Goal: Task Accomplishment & Management: Complete application form

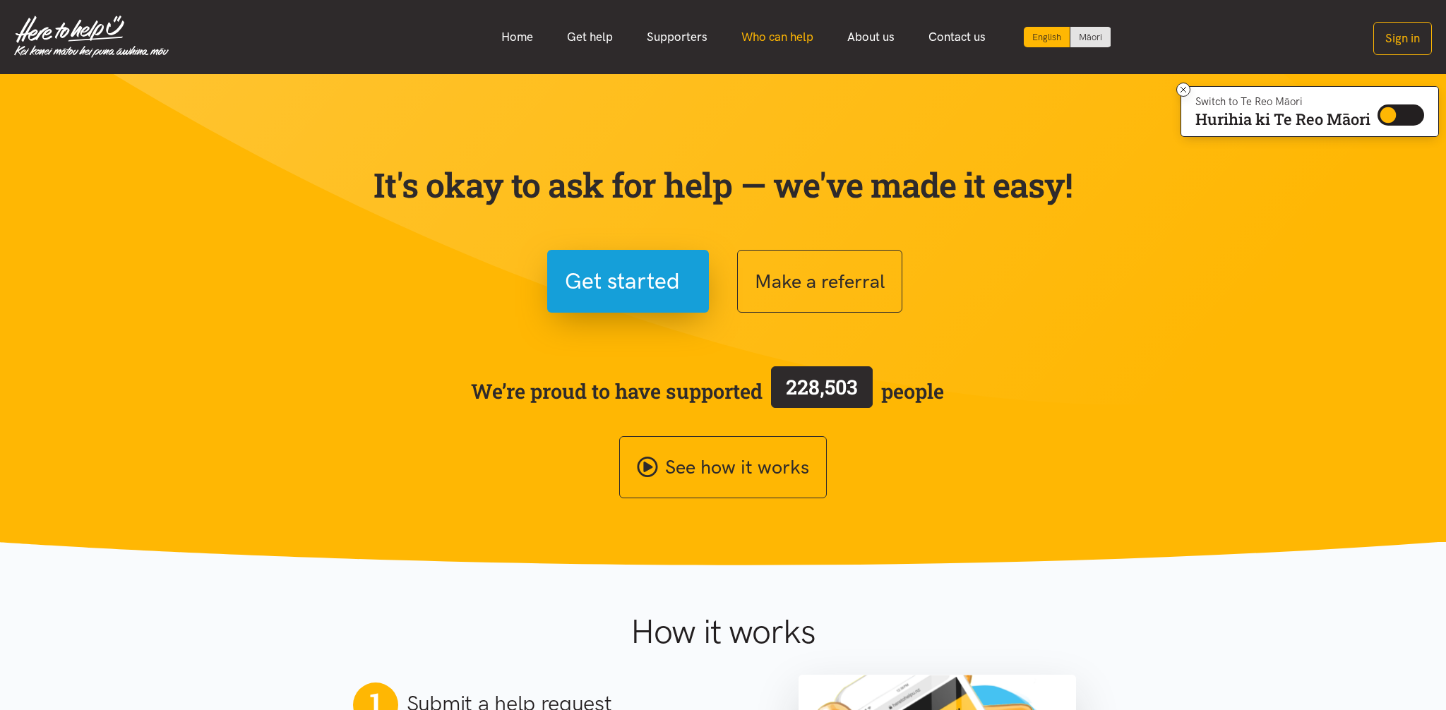
click at [784, 42] on link "Who can help" at bounding box center [777, 37] width 106 height 30
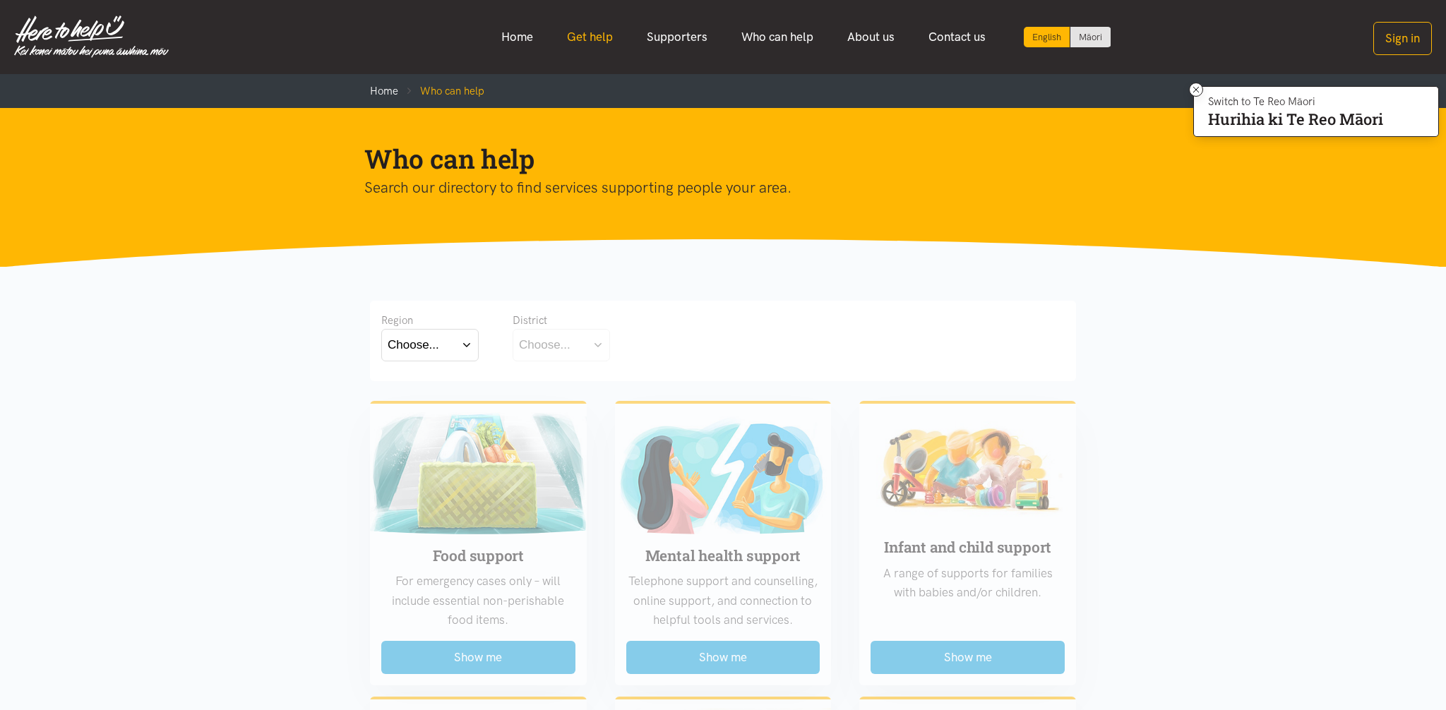
click at [598, 38] on link "Get help" at bounding box center [590, 37] width 80 height 30
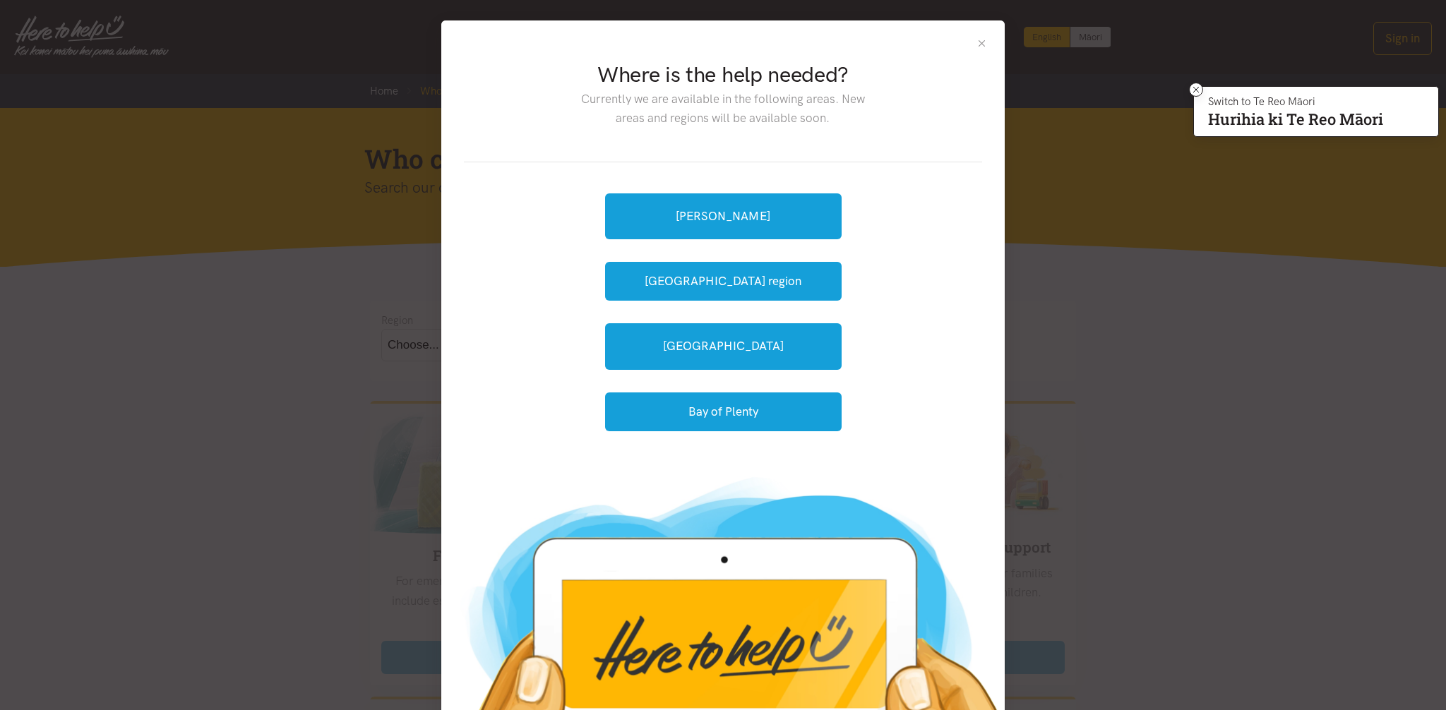
click at [986, 40] on button "Close" at bounding box center [982, 43] width 12 height 12
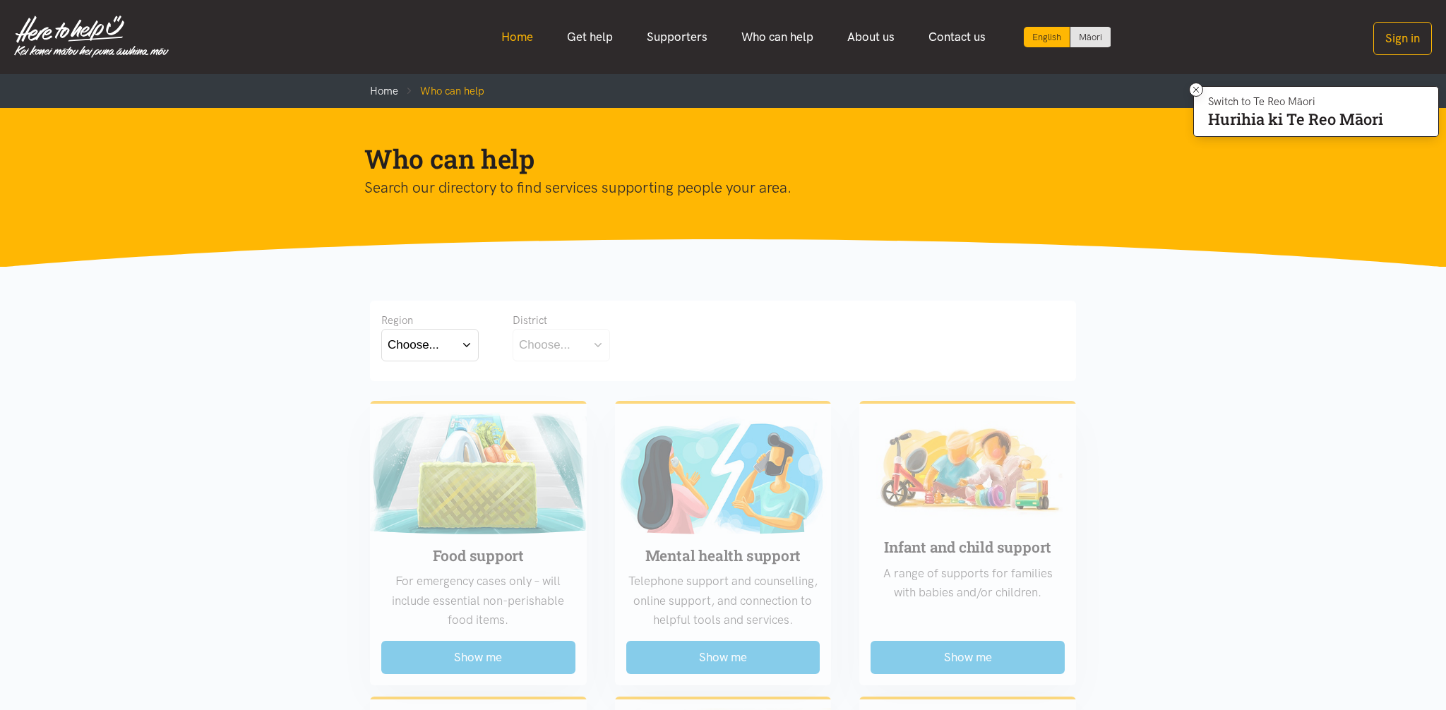
click at [510, 38] on link "Home" at bounding box center [517, 37] width 66 height 30
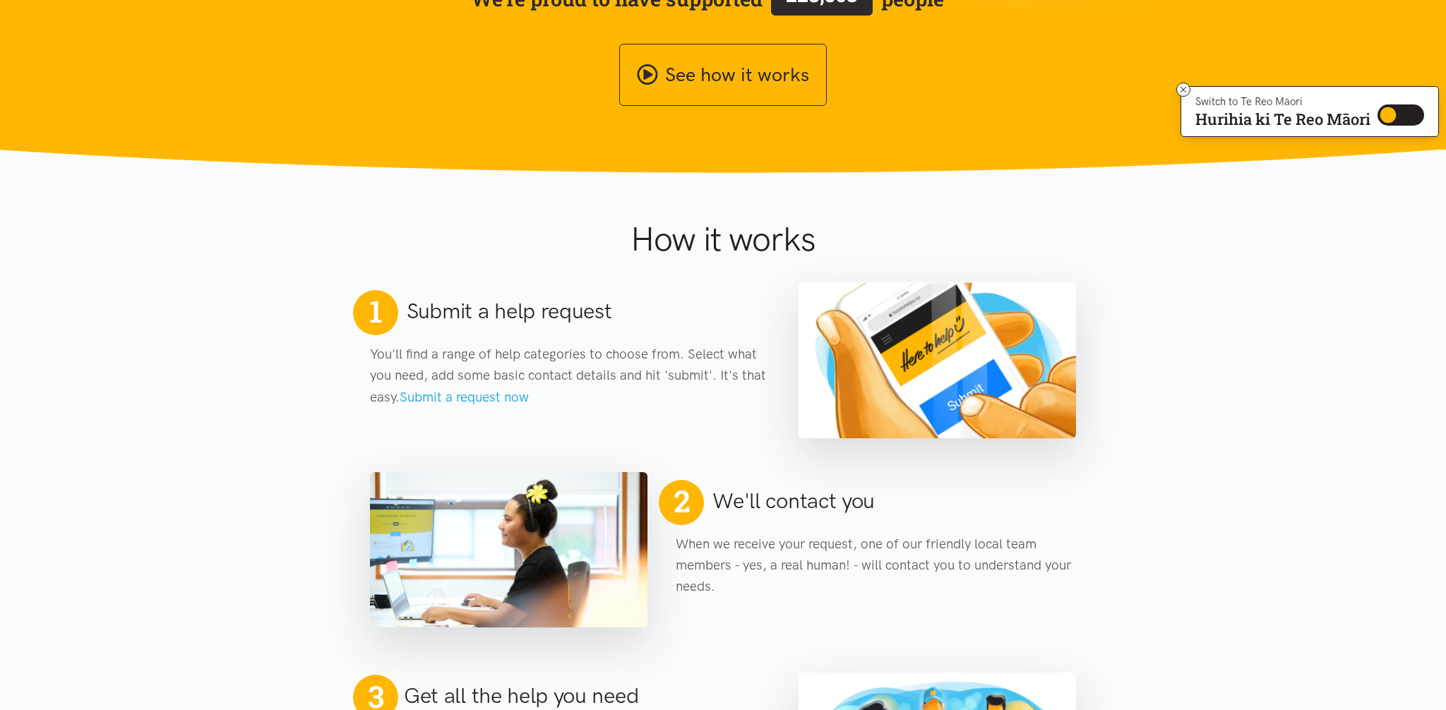
scroll to position [394, 0]
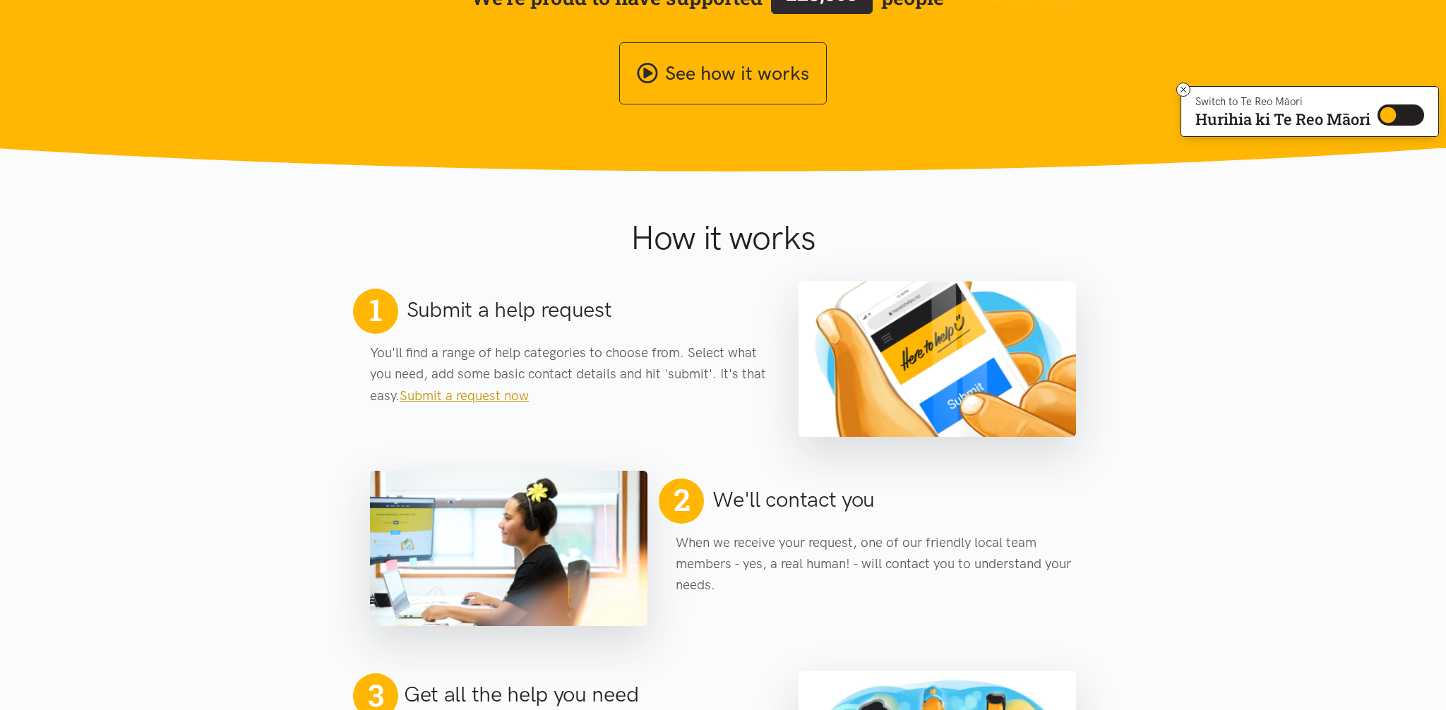
click at [489, 397] on link "Submit a request now" at bounding box center [464, 396] width 129 height 16
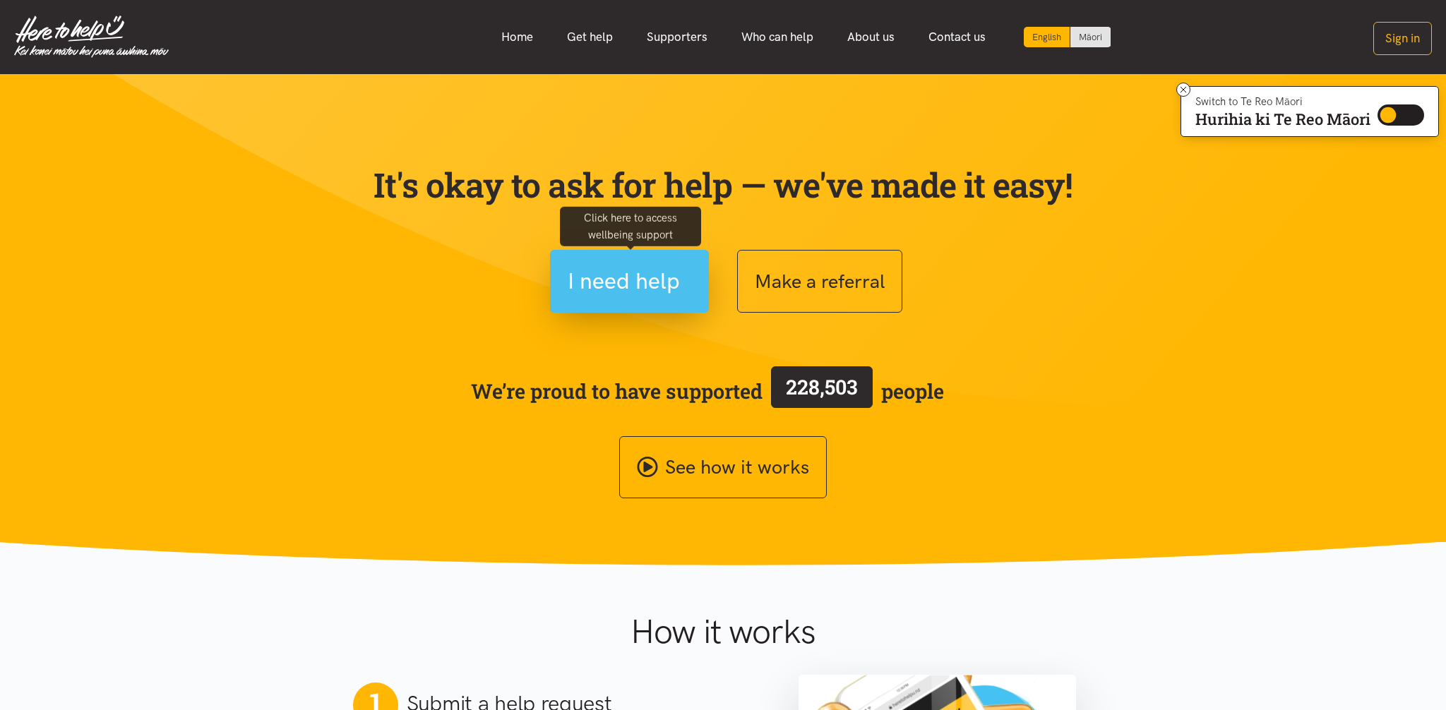
click at [630, 298] on span "I need help" at bounding box center [624, 281] width 112 height 36
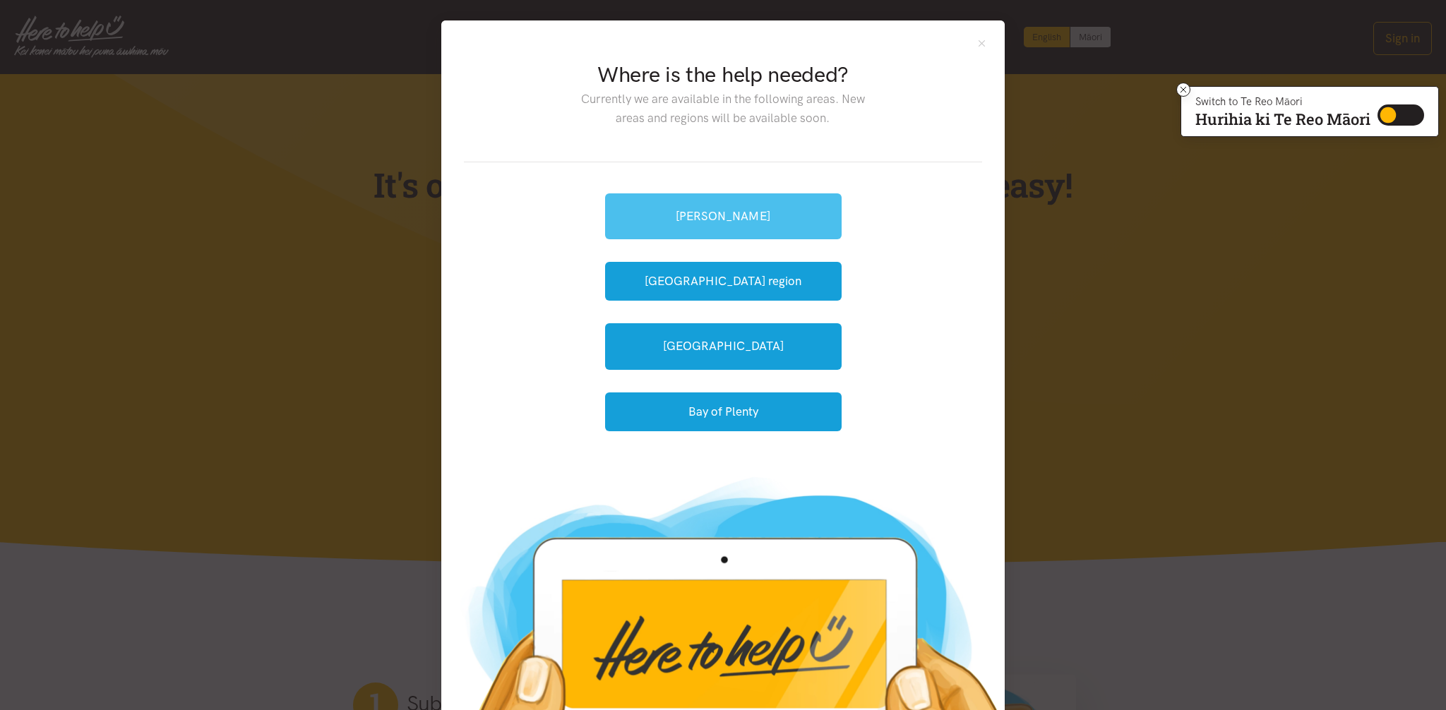
click at [742, 213] on link "[PERSON_NAME]" at bounding box center [723, 216] width 237 height 46
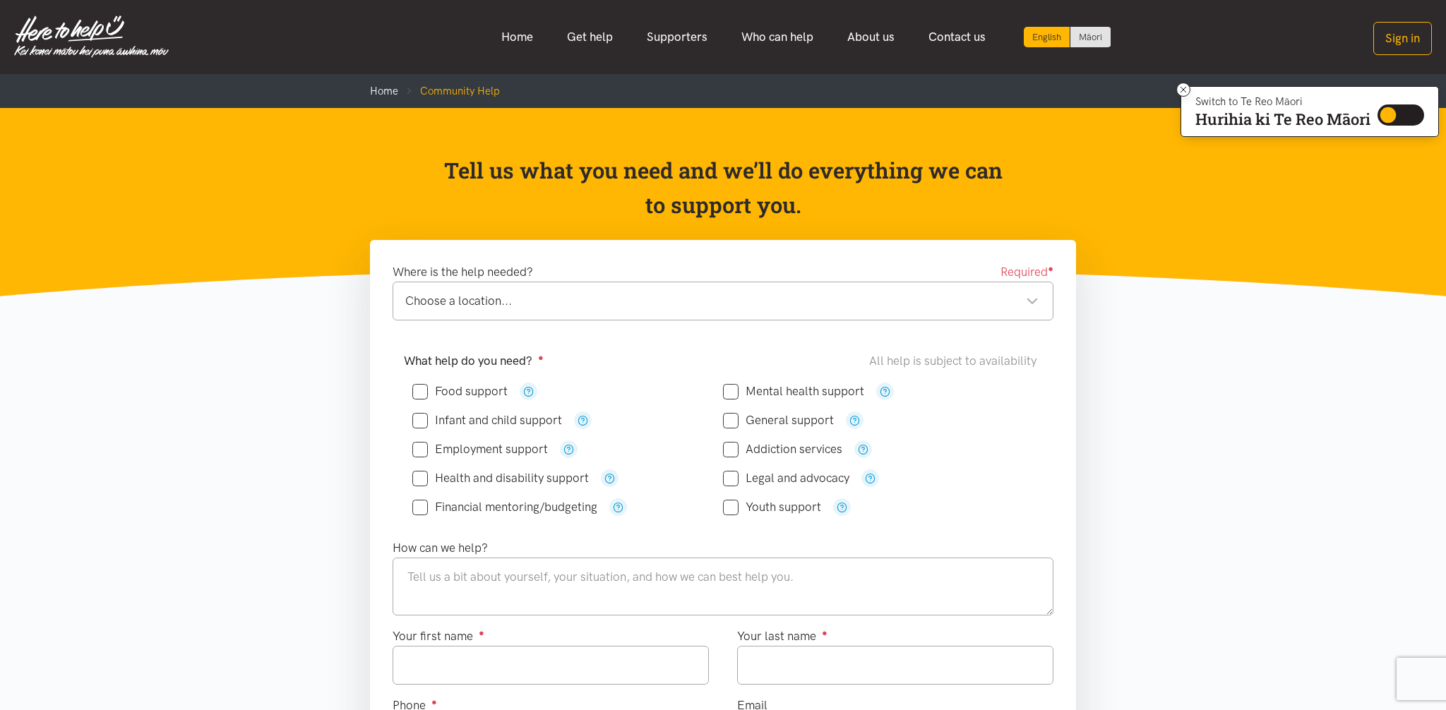
click at [505, 304] on div "Choose a location..." at bounding box center [721, 301] width 633 height 19
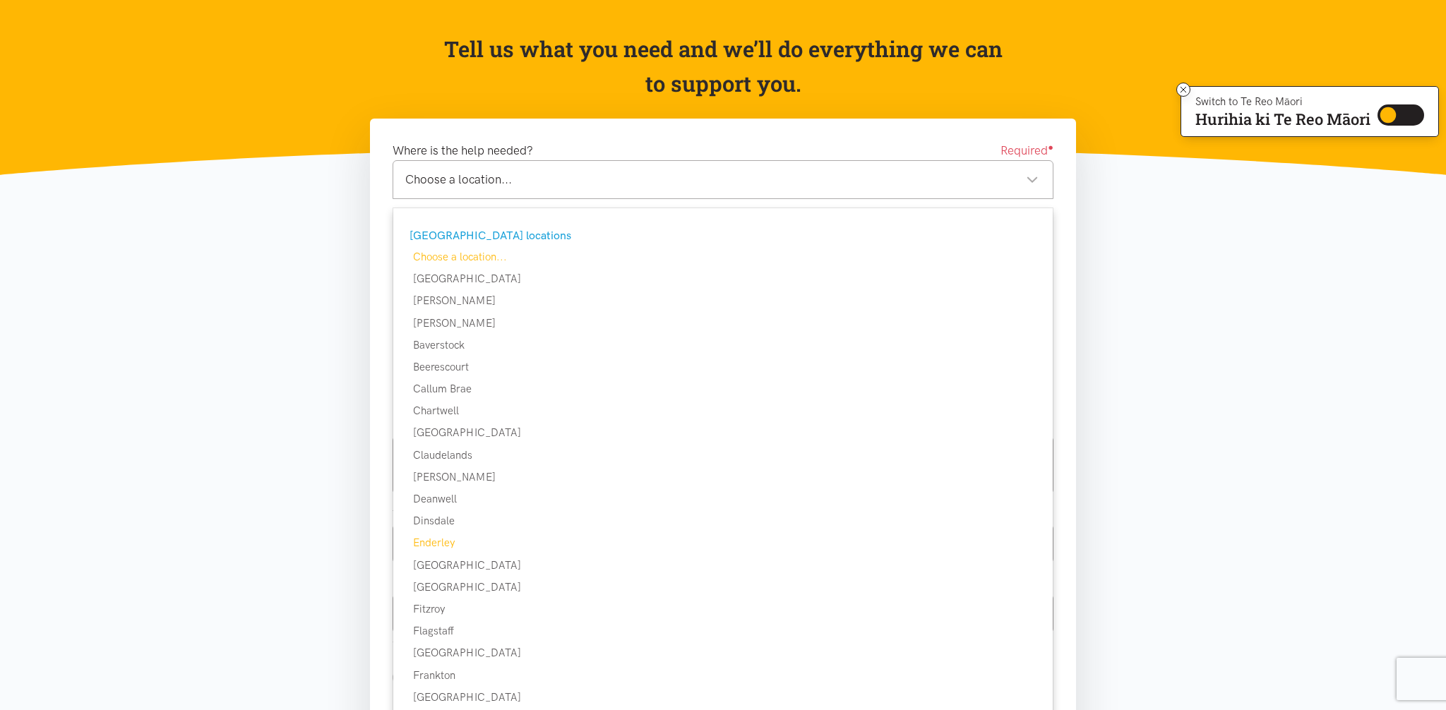
scroll to position [125, 0]
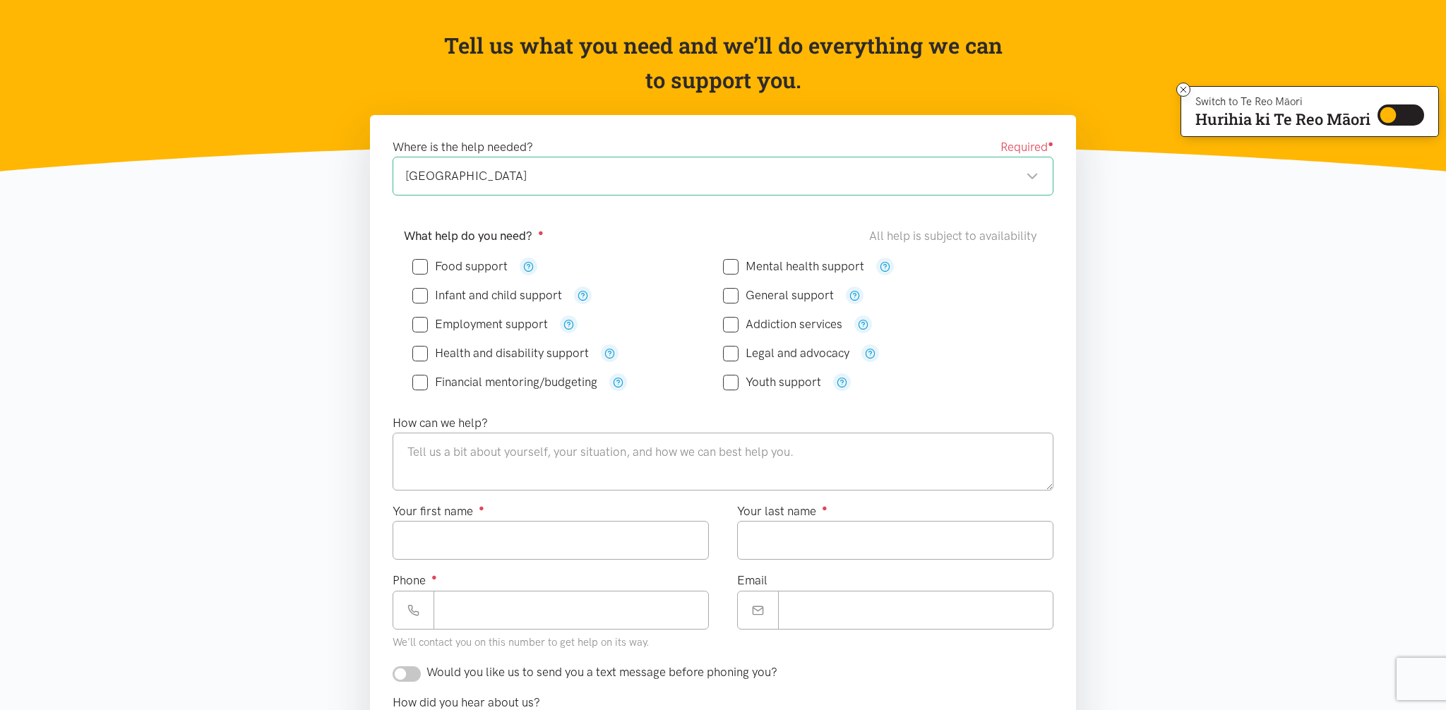
click at [731, 382] on input "Youth support" at bounding box center [772, 382] width 98 height 12
checkbox input "true"
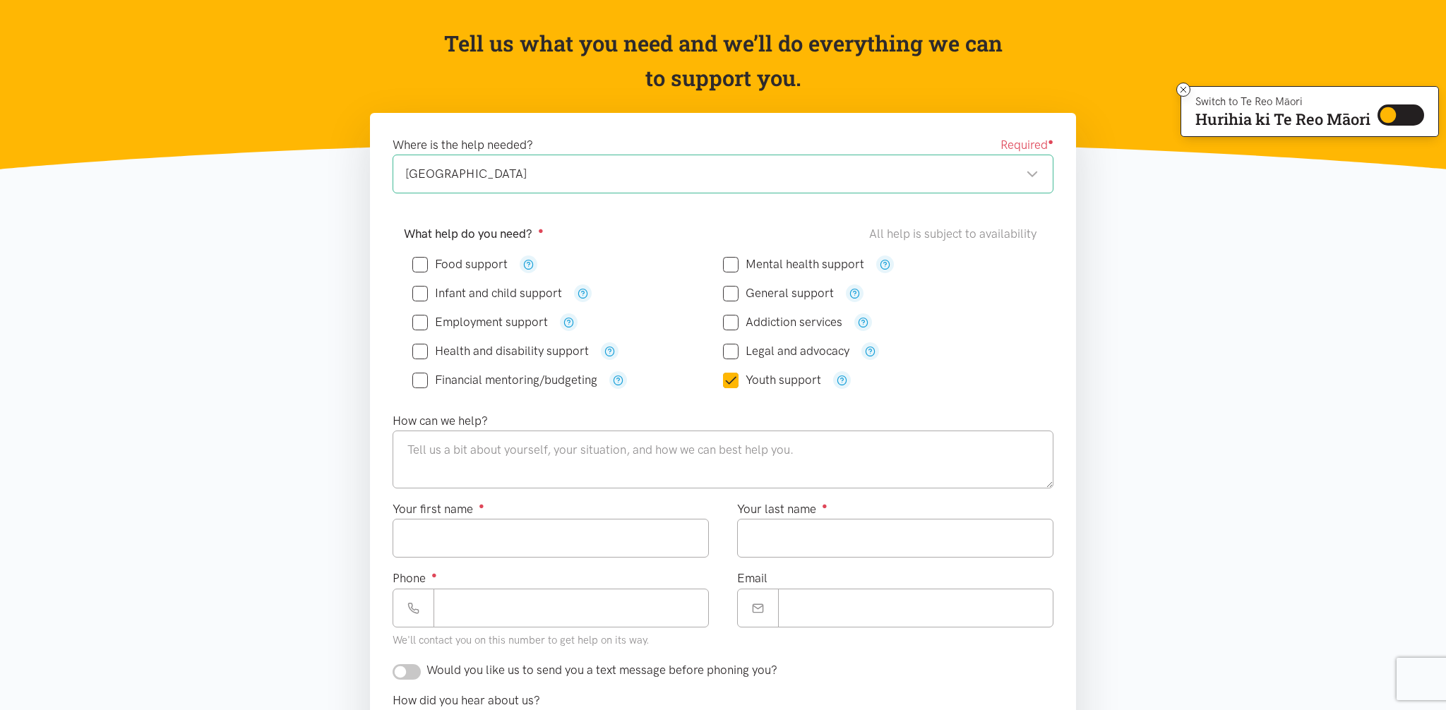
click at [420, 297] on input "Infant and child support" at bounding box center [487, 293] width 150 height 12
checkbox input "true"
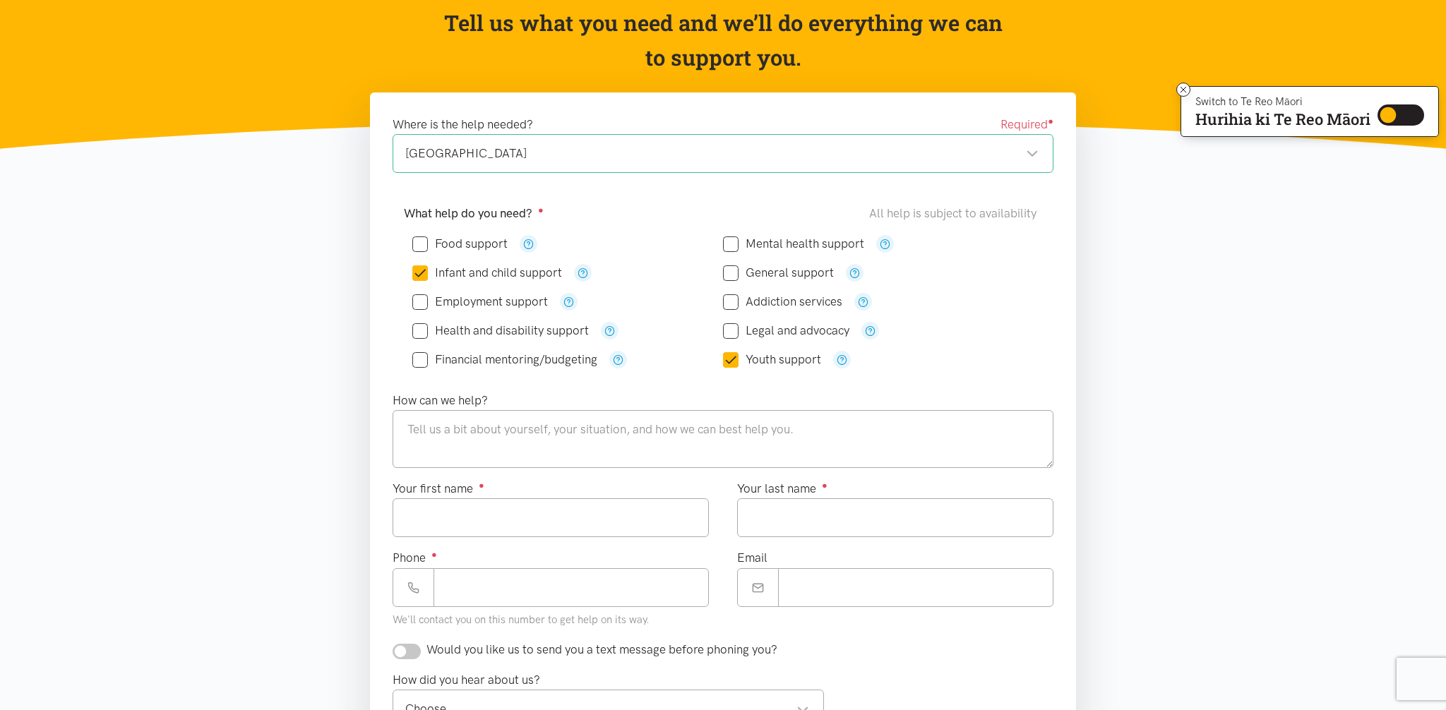
scroll to position [151, 0]
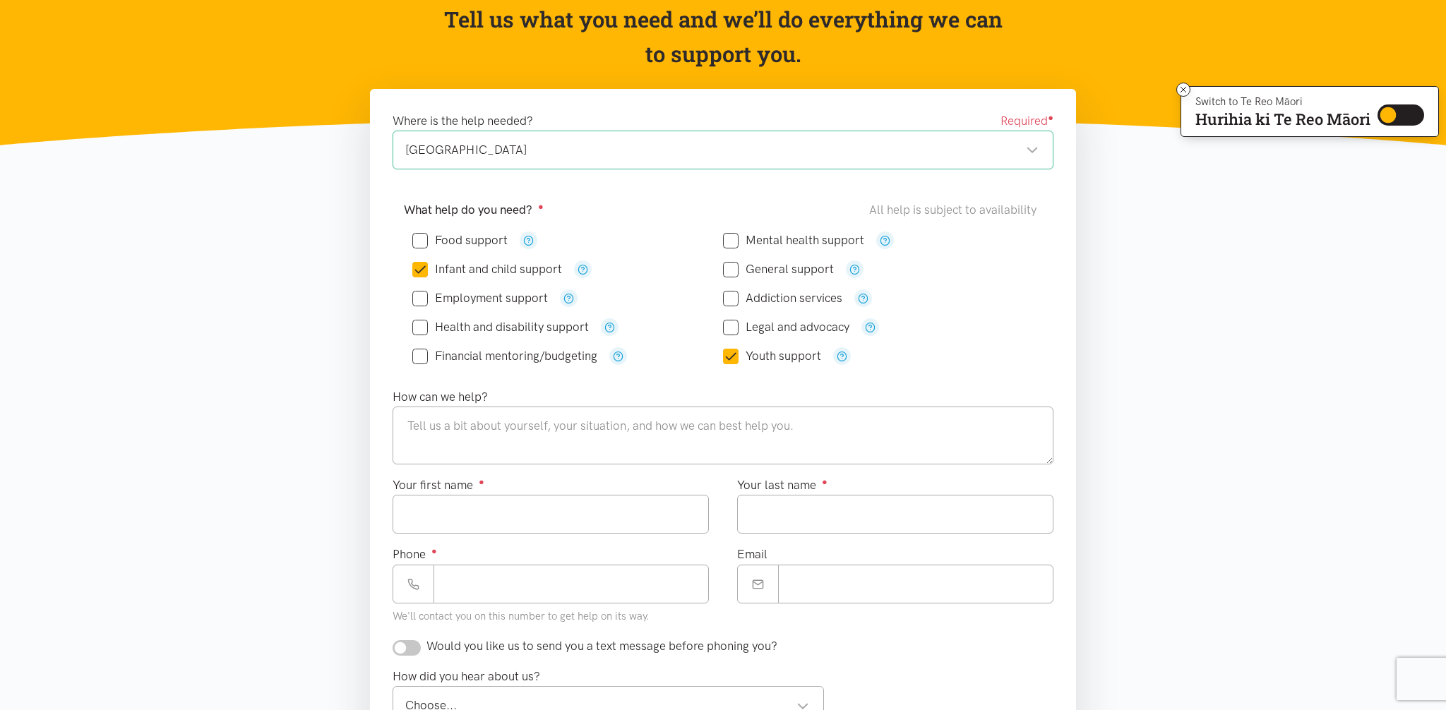
click at [731, 273] on input "General support" at bounding box center [778, 269] width 111 height 12
checkbox input "true"
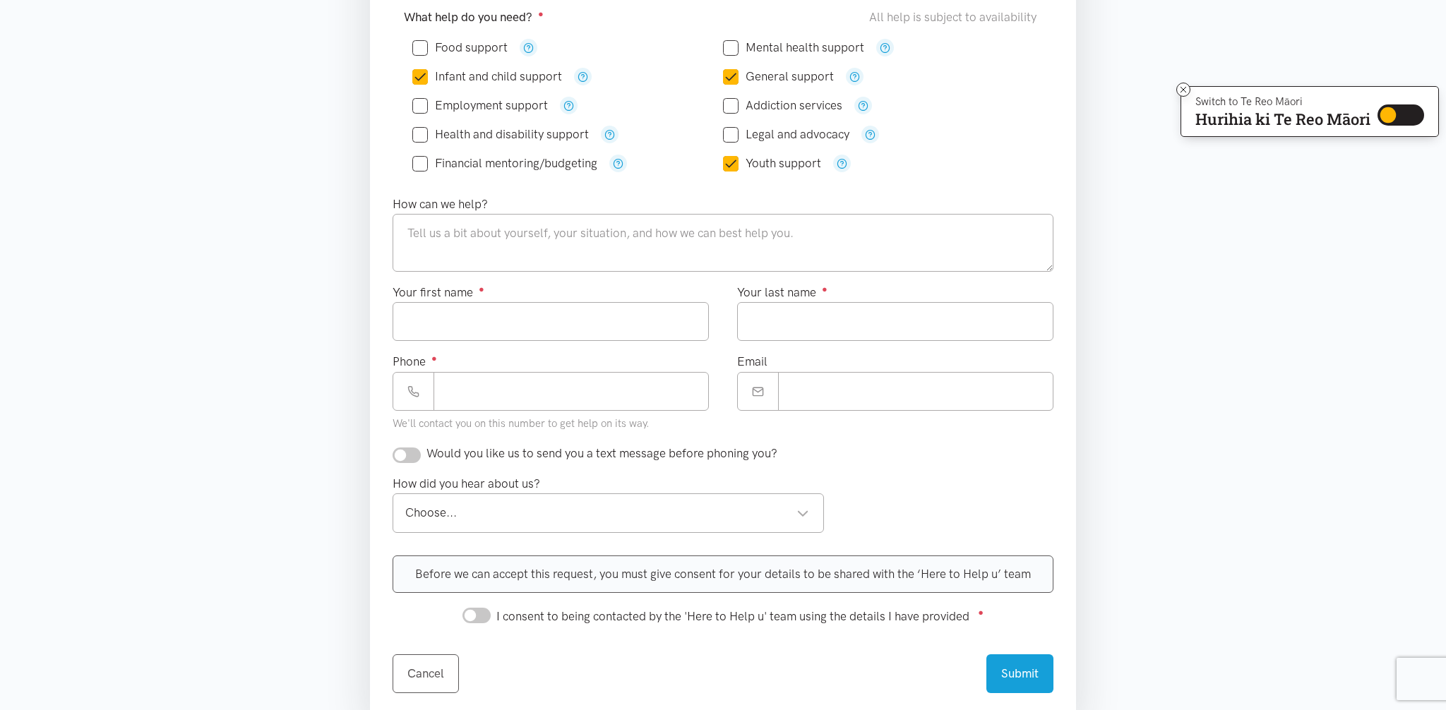
scroll to position [346, 0]
click at [754, 237] on textarea at bounding box center [723, 241] width 661 height 58
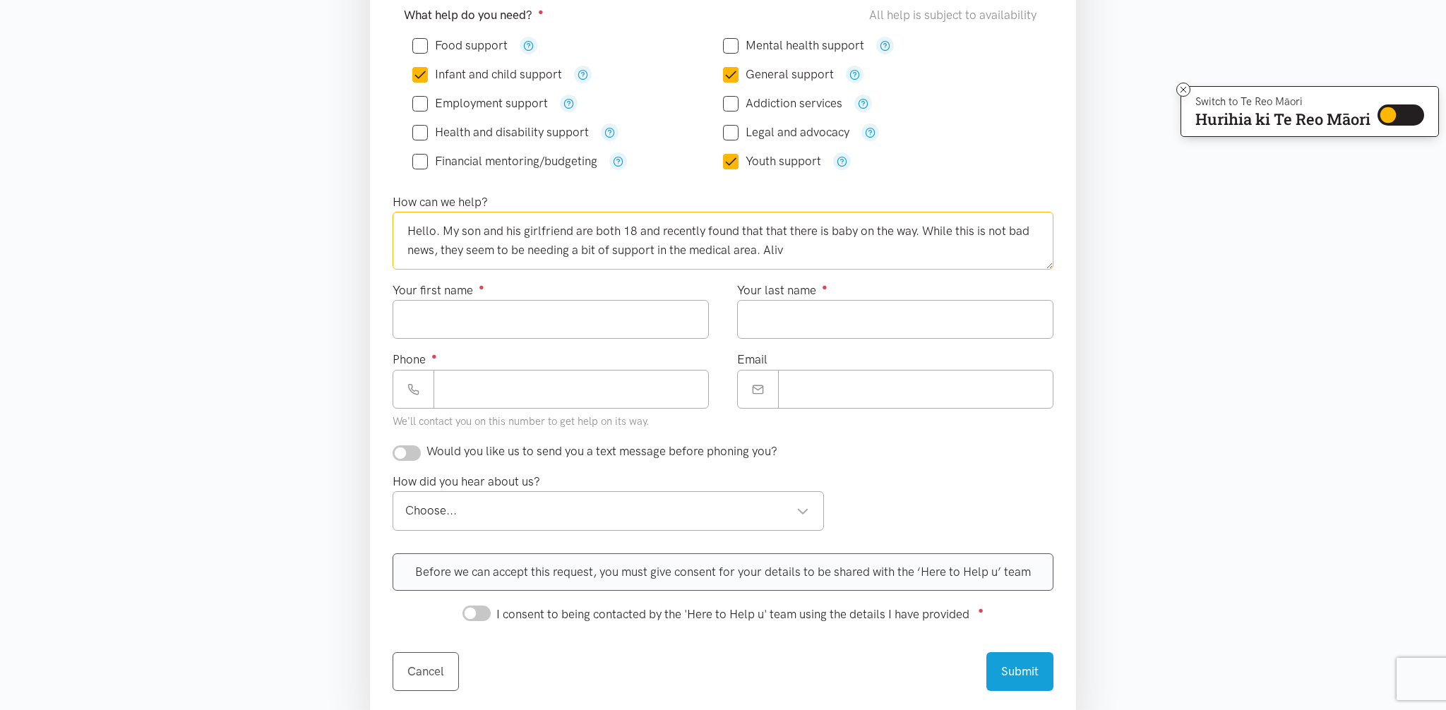
click at [477, 232] on textarea "Hello. My son and his girlfriend are both 18 and recently found that that there…" at bounding box center [723, 241] width 661 height 58
click at [621, 229] on textarea "Hello. My son Edward and his girlfriend are both 18 and recently found that tha…" at bounding box center [723, 241] width 661 height 58
click at [907, 251] on textarea "Hello. My son Edward and his girlfriend Aliveea are both 18 and recently found …" at bounding box center [723, 241] width 661 height 58
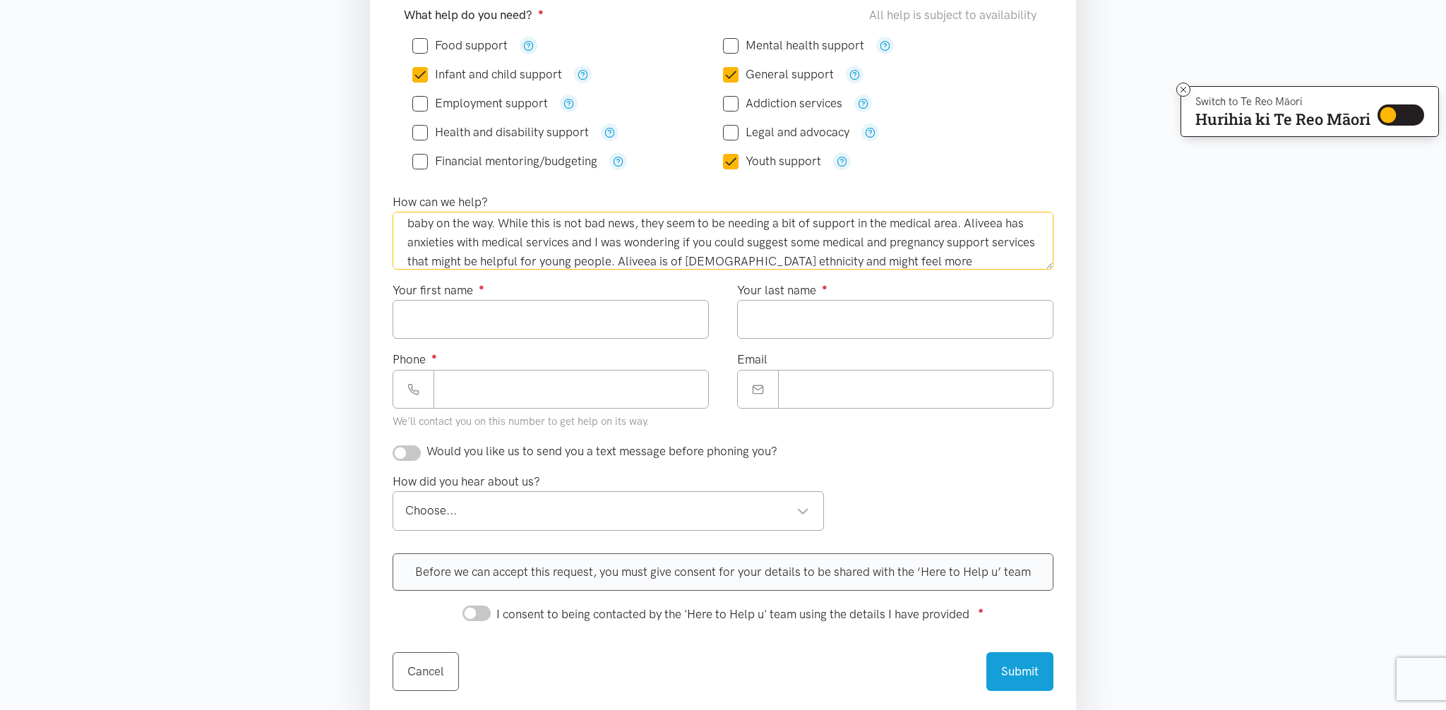
scroll to position [46, 0]
type textarea "Hello. My son Edward and his girlfriend Aliveea are both 18 and recently found …"
click at [648, 317] on input "Your first name ●" at bounding box center [551, 319] width 316 height 39
type input "********"
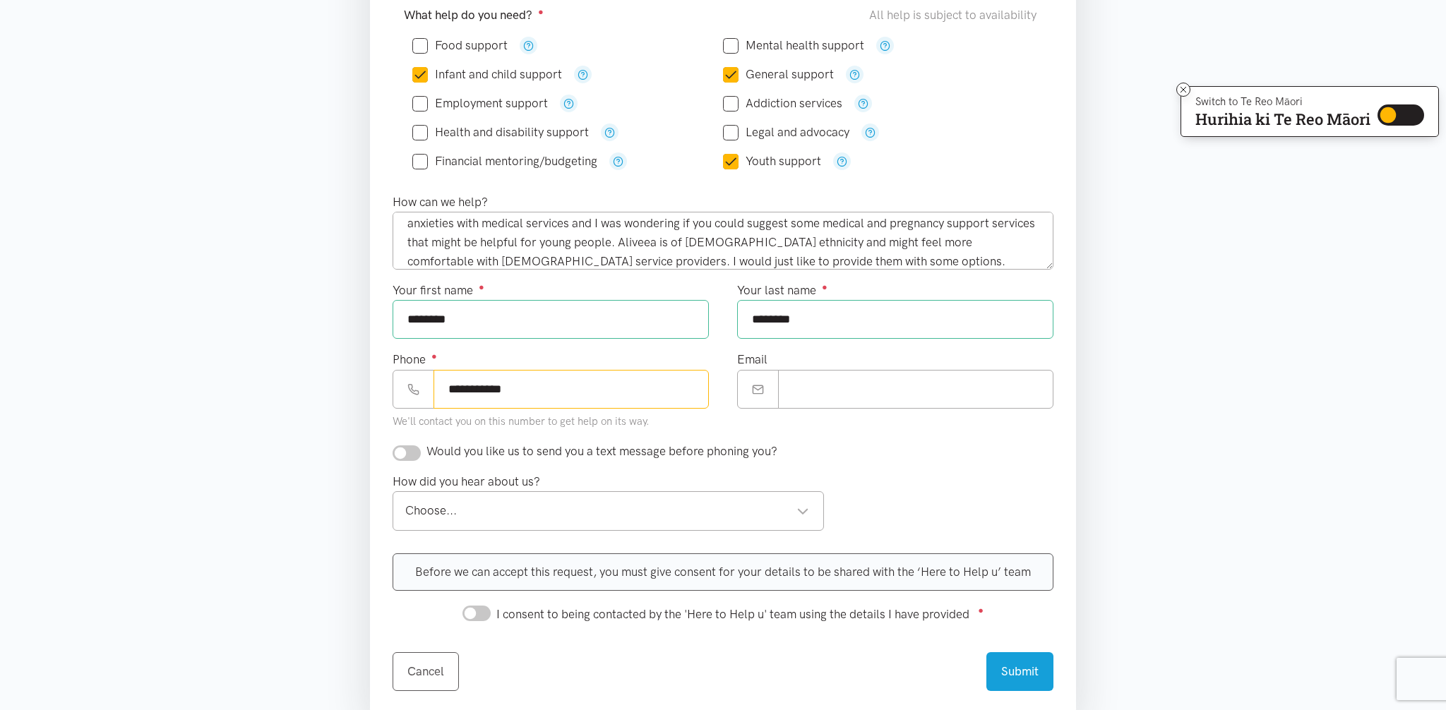
type input "**********"
click at [907, 390] on input "Email" at bounding box center [915, 389] width 275 height 39
type input "**********"
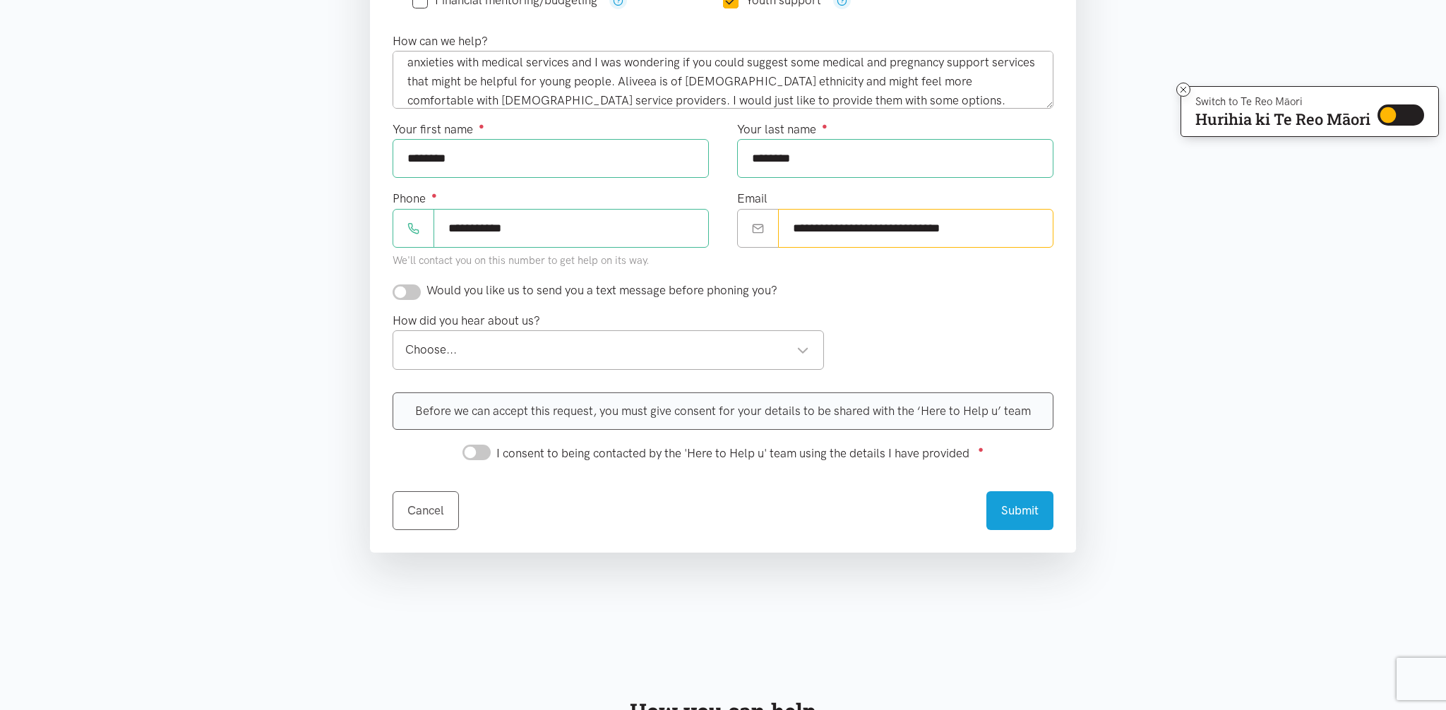
scroll to position [511, 0]
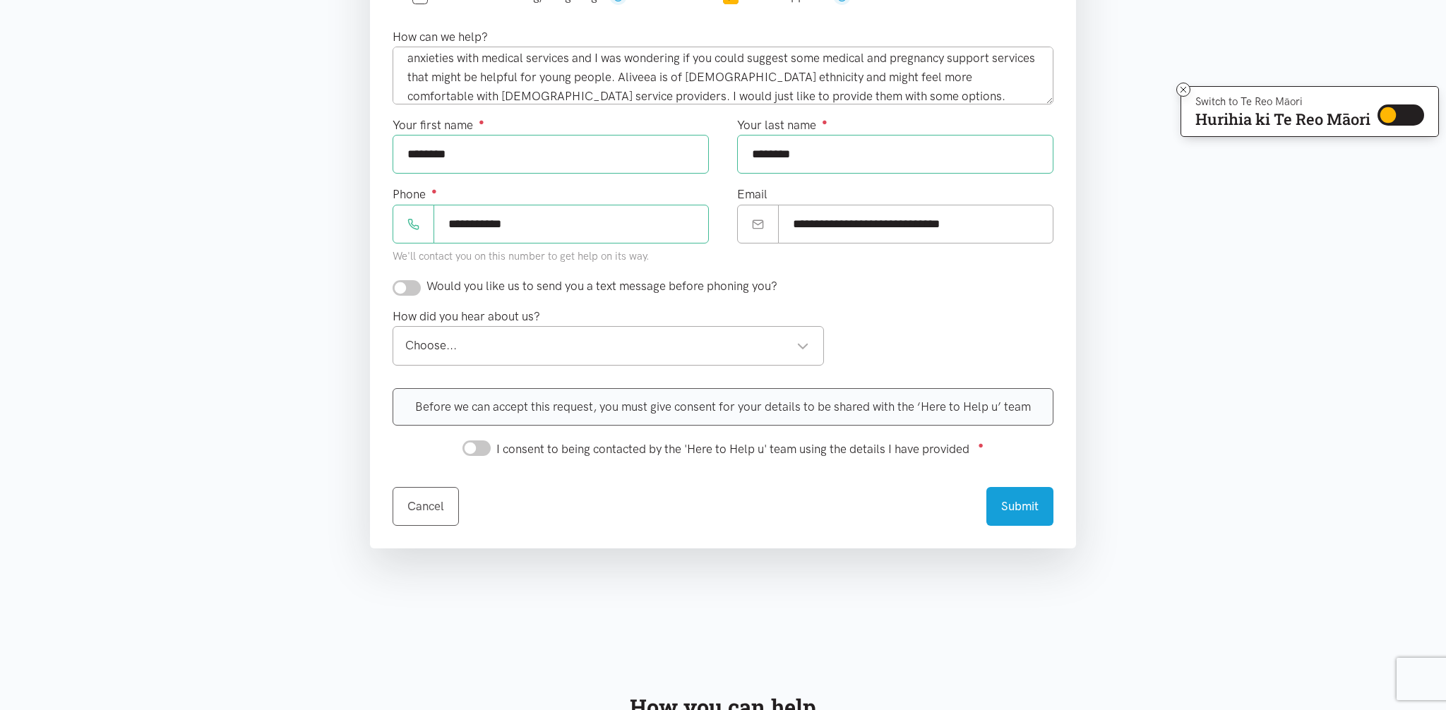
click at [414, 287] on input "checkbox" at bounding box center [407, 288] width 28 height 16
checkbox input "true"
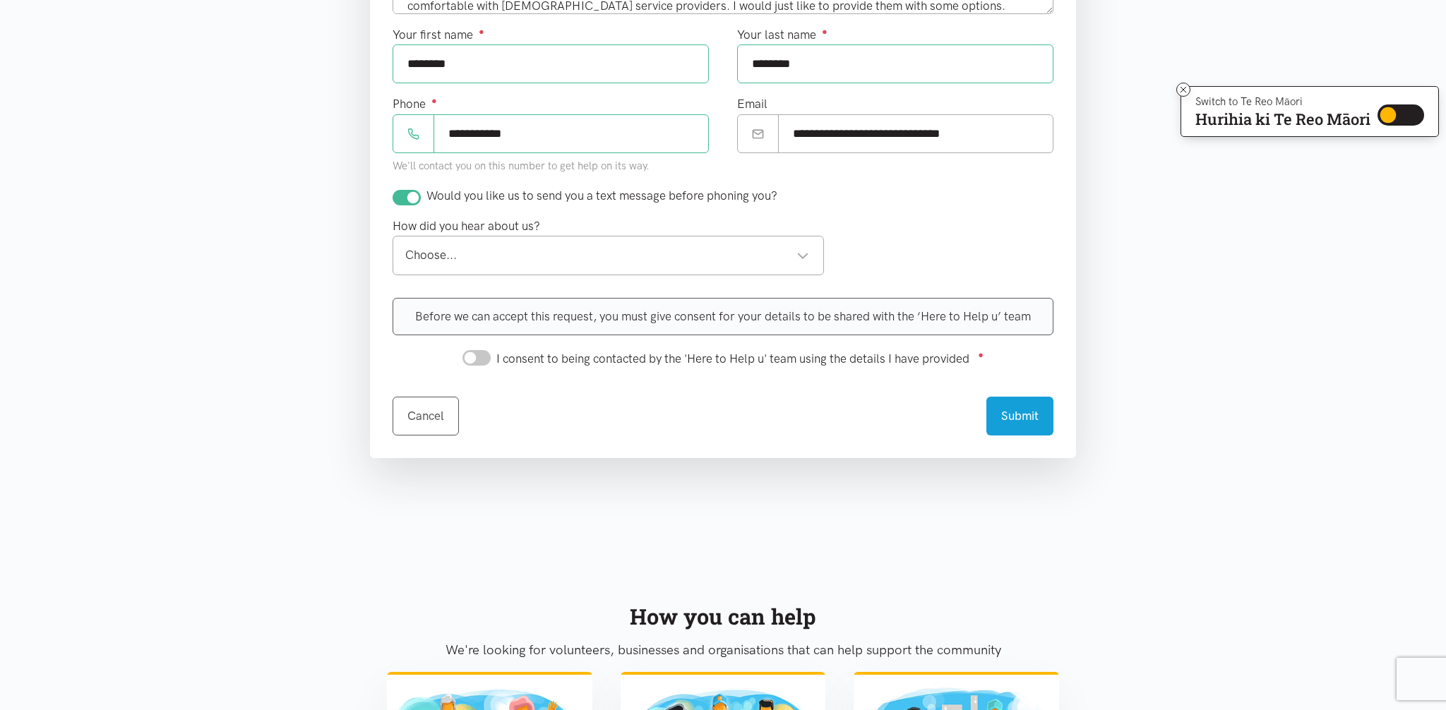
scroll to position [604, 0]
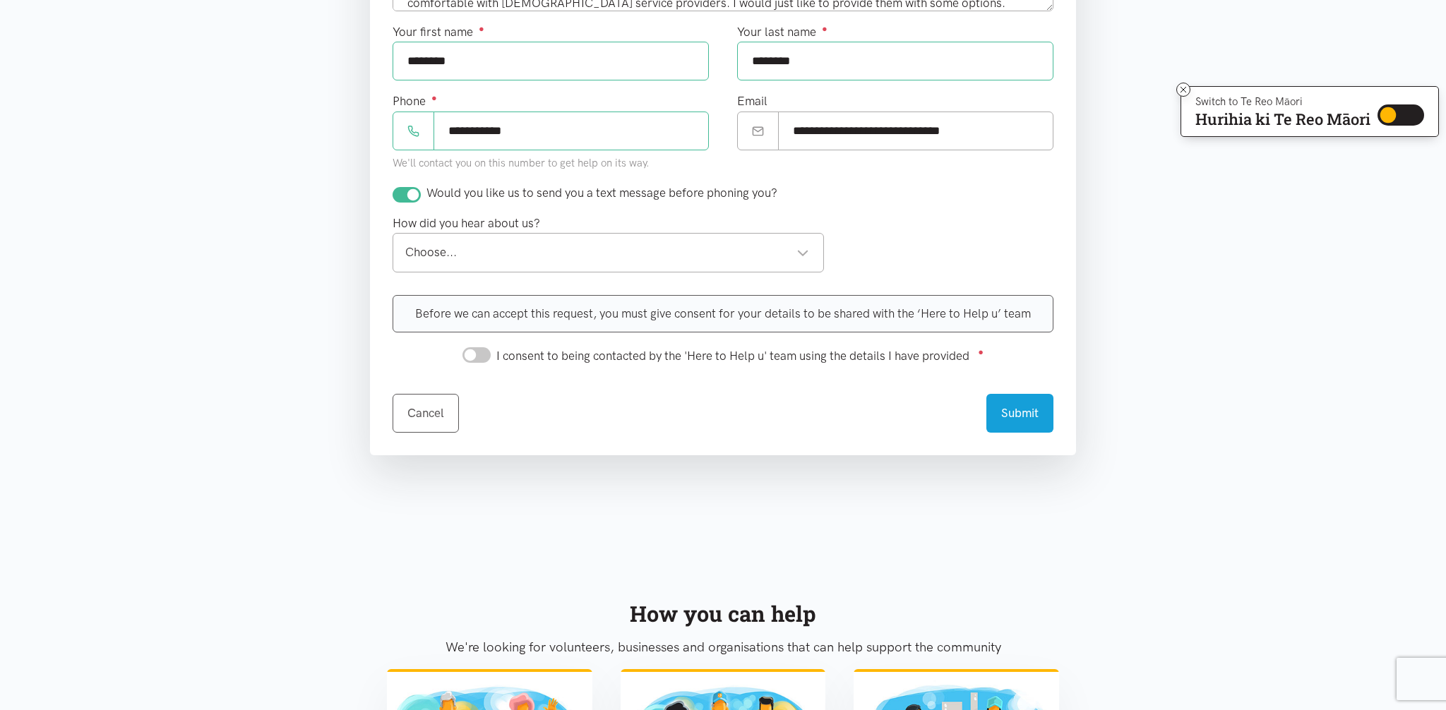
click at [810, 247] on div "Choose... Choose..." at bounding box center [608, 252] width 431 height 39
click at [487, 357] on input "I consent to being contacted by the 'Here to Help u' team using the details I h…" at bounding box center [476, 355] width 28 height 16
checkbox input "true"
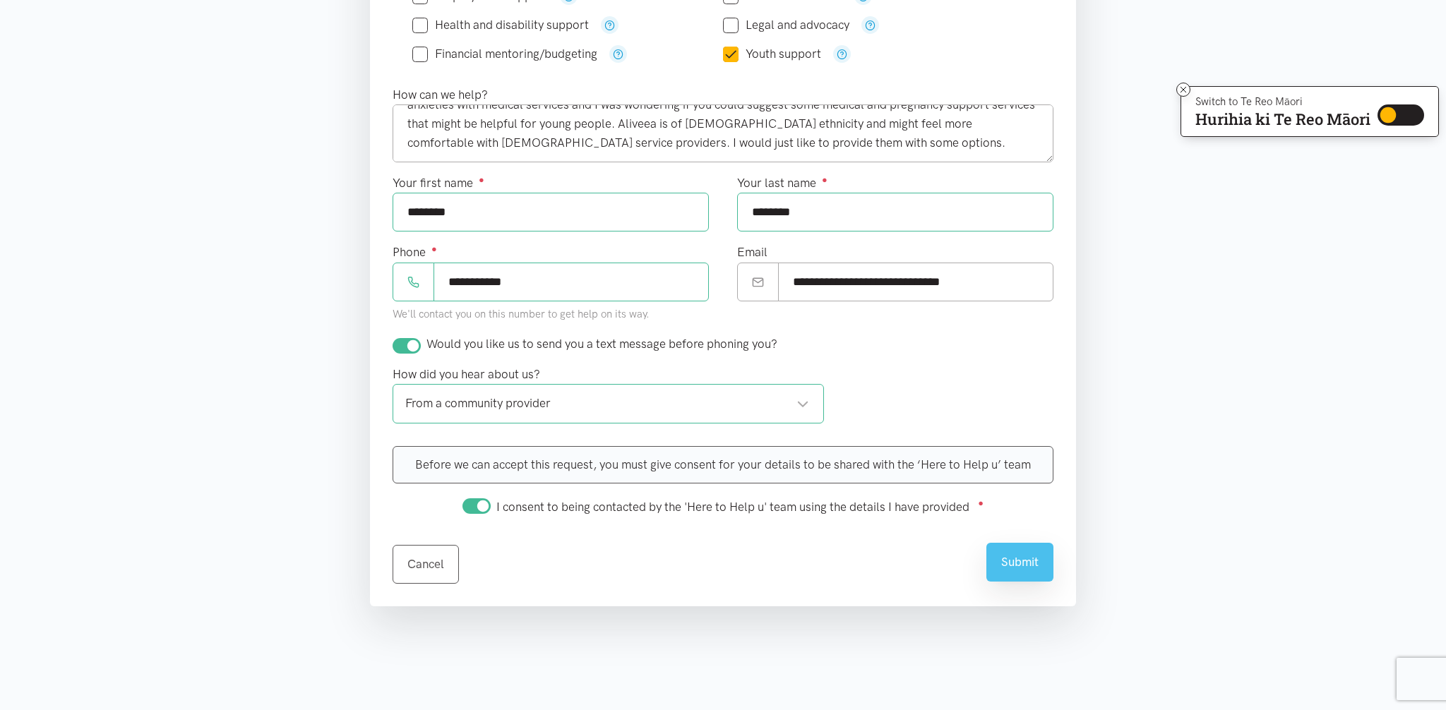
scroll to position [457, 0]
click at [1016, 570] on button "Submit" at bounding box center [1019, 558] width 67 height 39
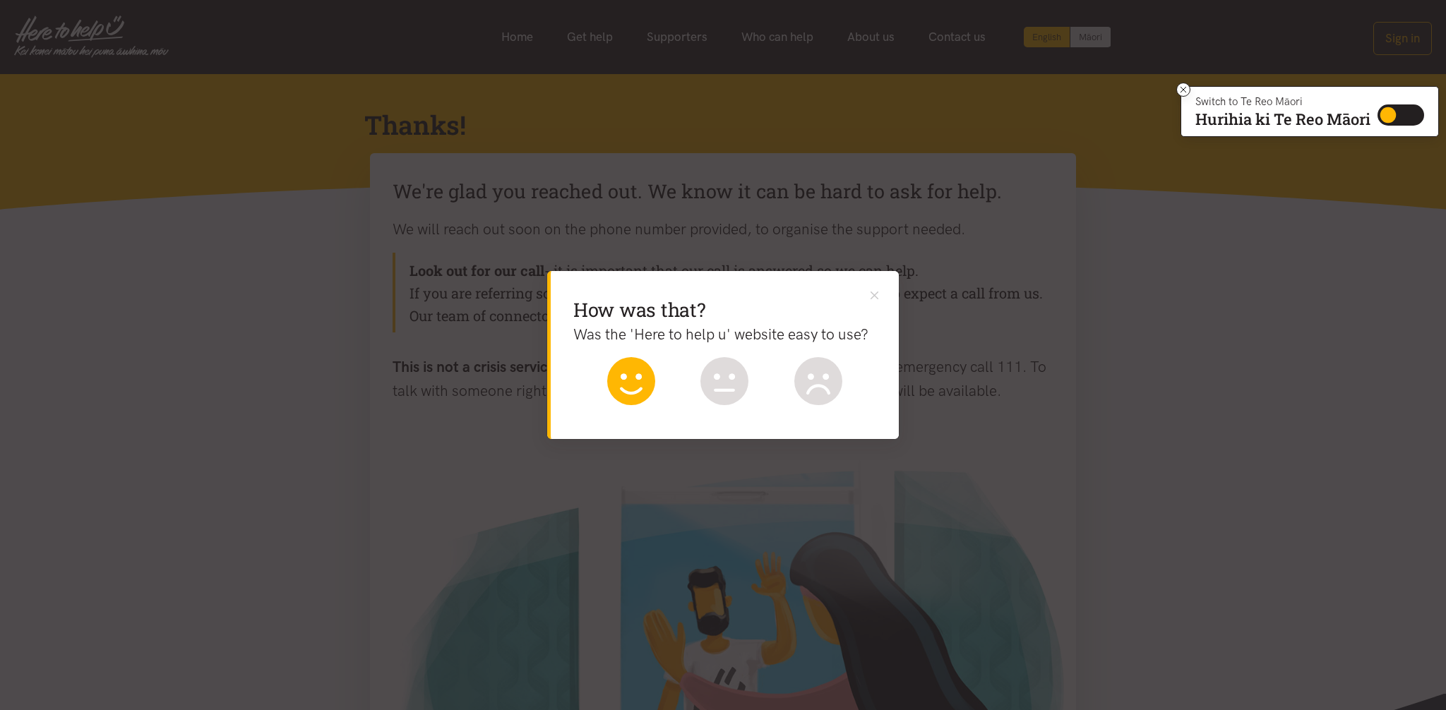
click at [623, 381] on icon at bounding box center [631, 381] width 48 height 48
